Goal: Information Seeking & Learning: Learn about a topic

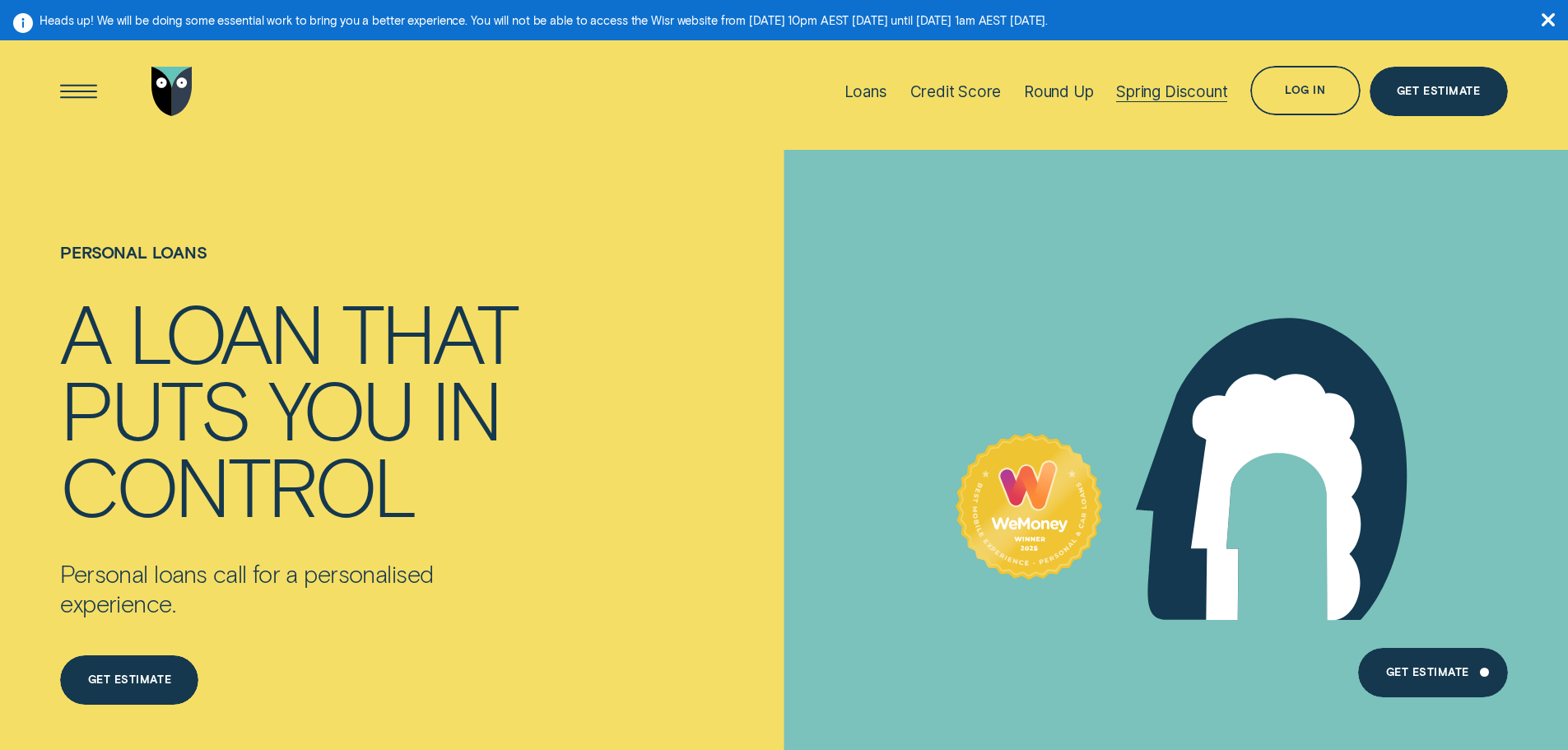
click at [1177, 75] on div "Spring Discount" at bounding box center [1172, 91] width 112 height 110
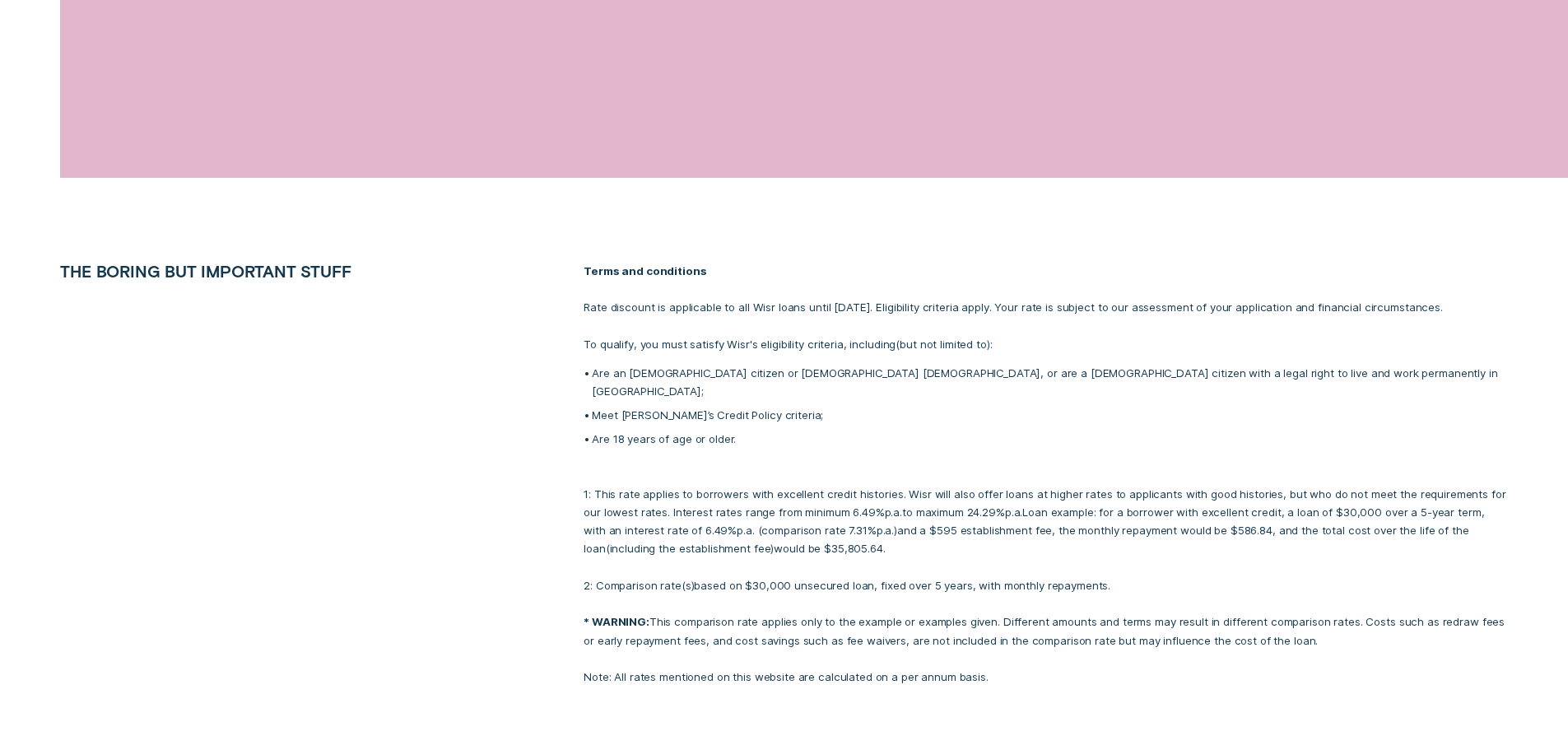
scroll to position [3293, 0]
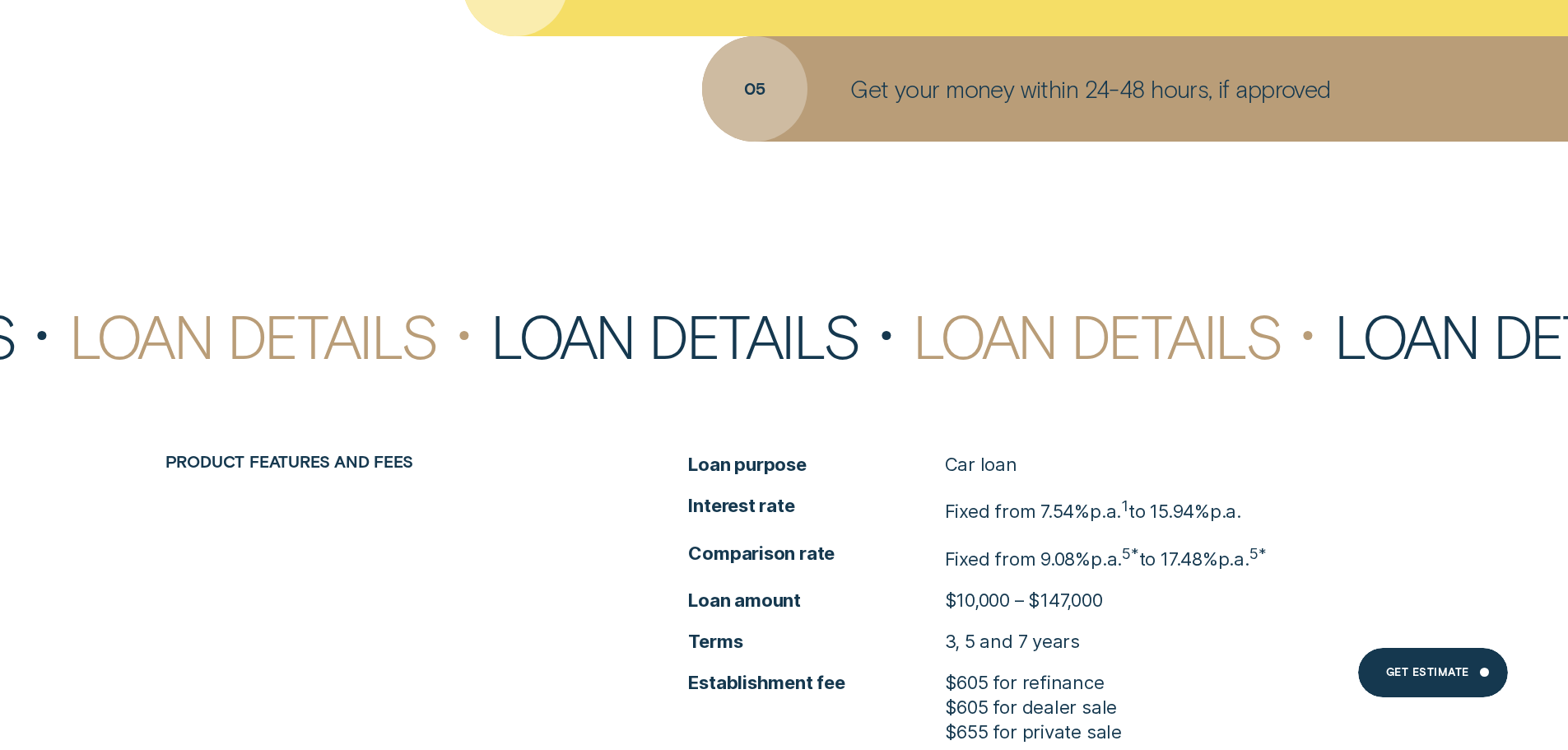
scroll to position [7412, 0]
